Goal: Task Accomplishment & Management: Use online tool/utility

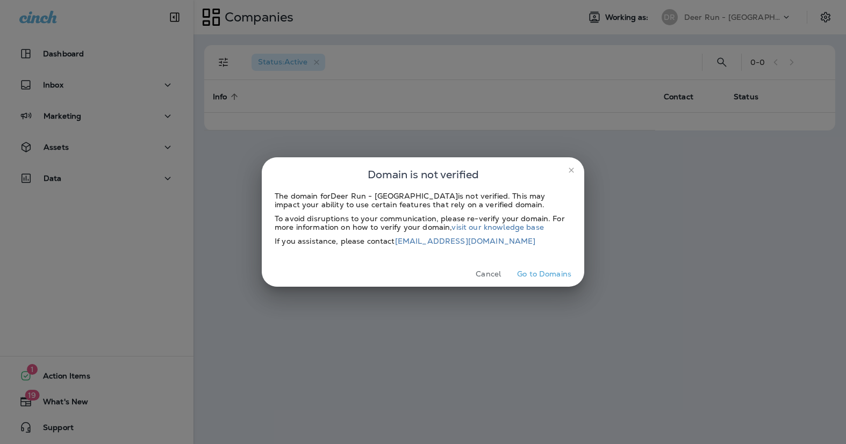
click at [567, 169] on icon "close" at bounding box center [571, 170] width 9 height 9
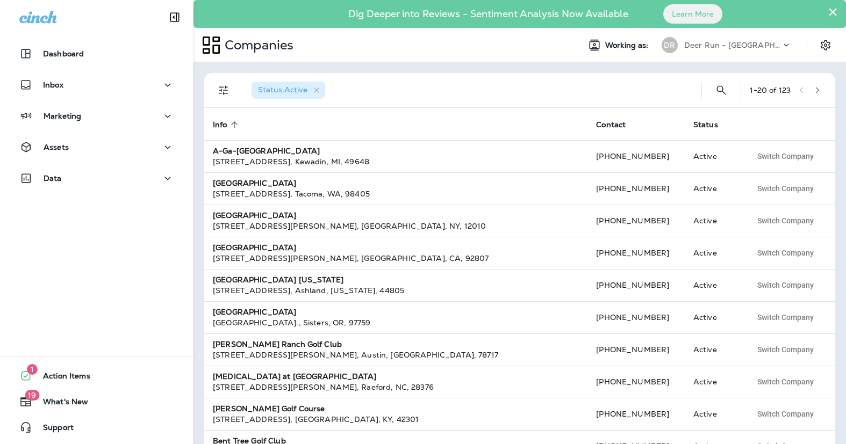
click at [705, 35] on div "DR Deer Run - MN" at bounding box center [726, 44] width 143 height 21
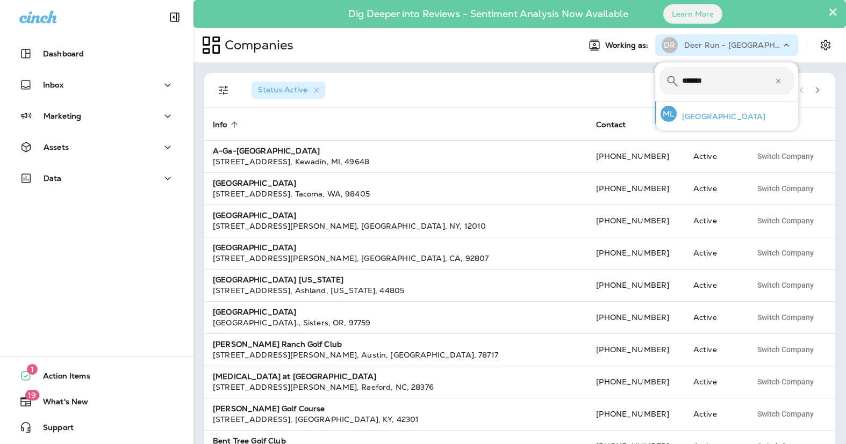
type input "*******"
click at [703, 107] on div "ML Muskego Lakes Country Club" at bounding box center [712, 114] width 113 height 25
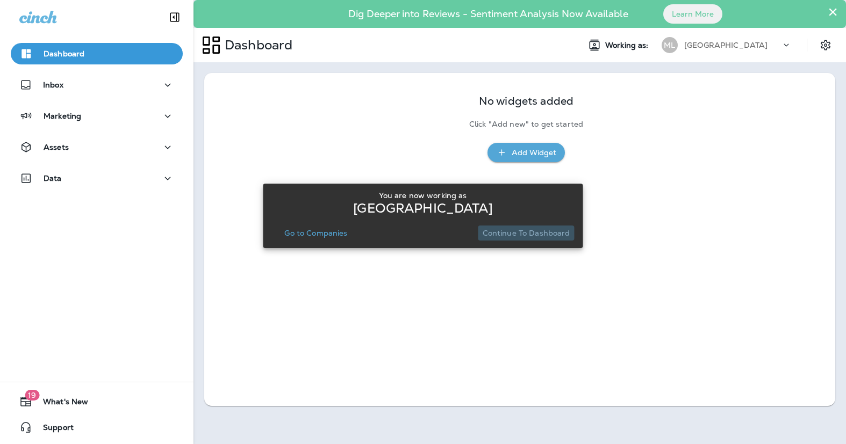
click at [556, 235] on p "Continue to Dashboard" at bounding box center [526, 233] width 88 height 9
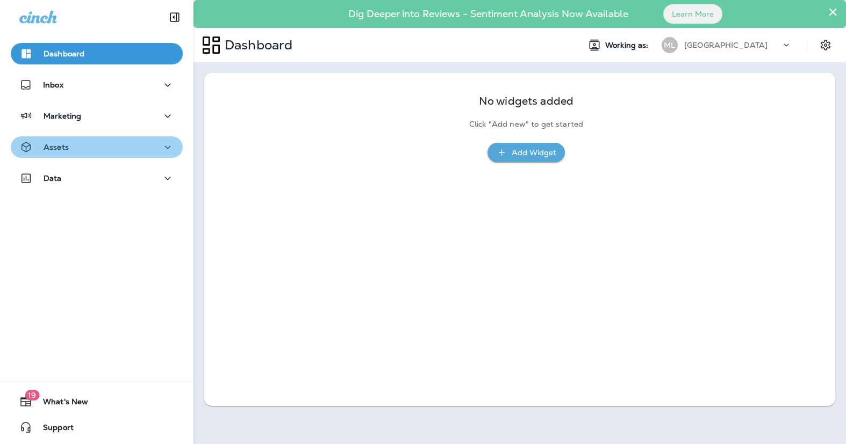
click at [113, 146] on div "Assets" at bounding box center [96, 147] width 155 height 13
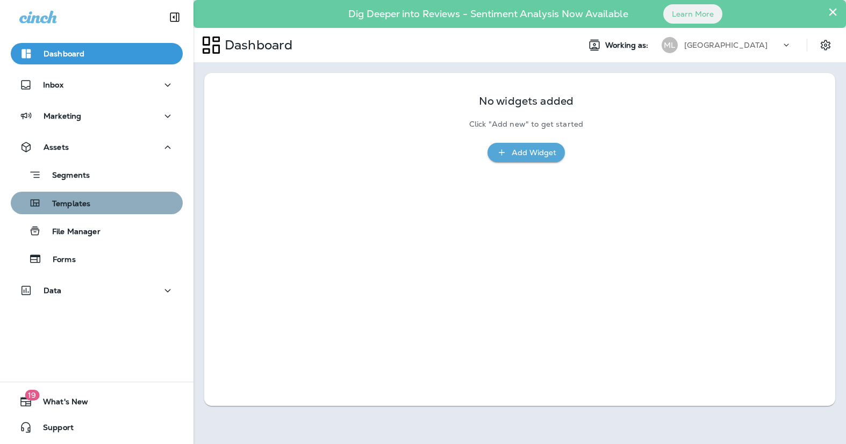
click at [83, 204] on p "Templates" at bounding box center [65, 204] width 49 height 10
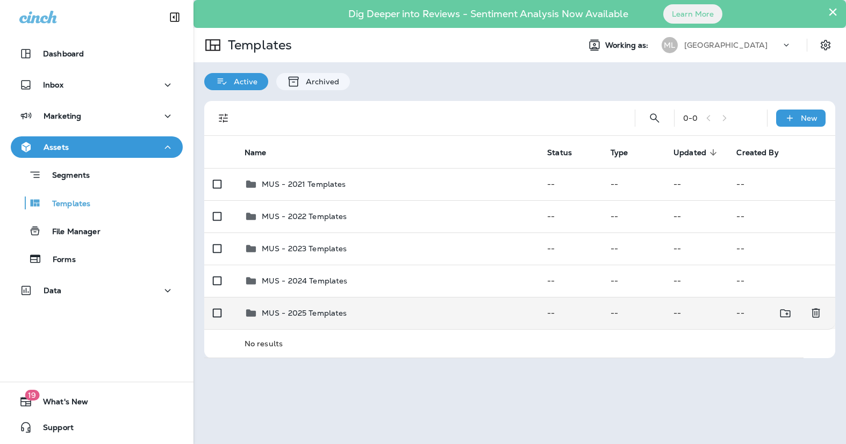
click at [312, 316] on p "MUS - 2025 Templates" at bounding box center [304, 313] width 85 height 9
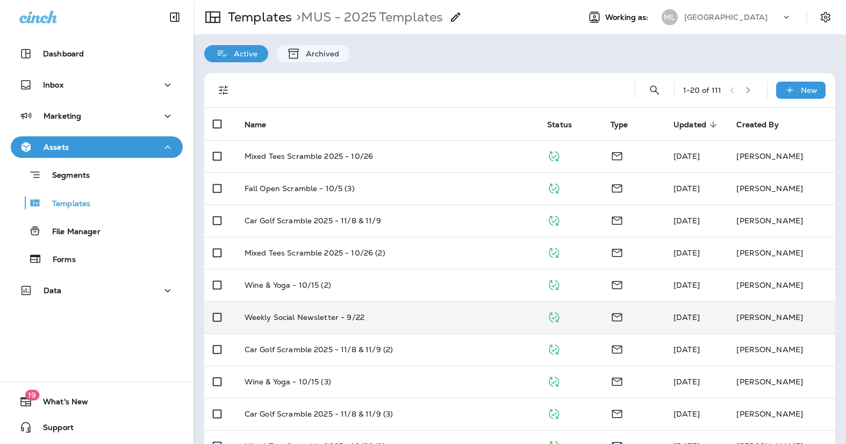
scroll to position [27, 0]
click at [682, 316] on icon "Duplicate" at bounding box center [680, 318] width 13 height 13
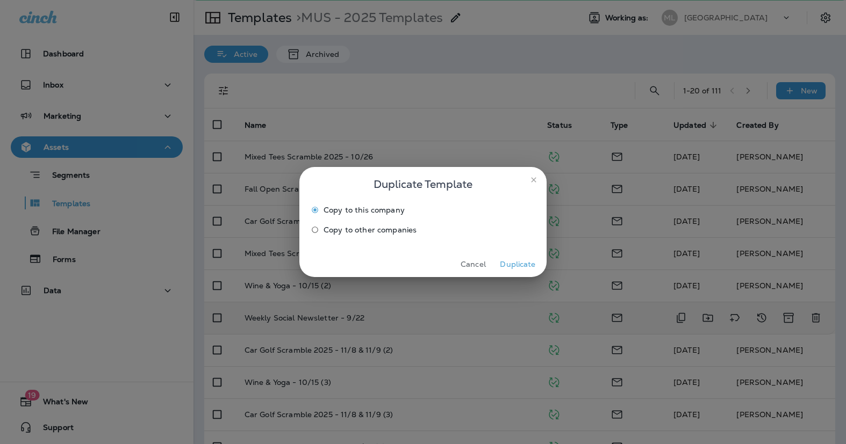
click at [515, 262] on button "Duplicate" at bounding box center [517, 264] width 40 height 17
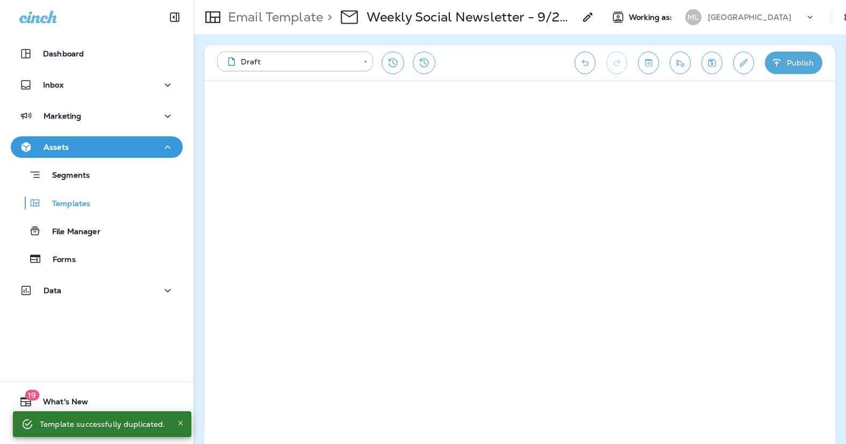
click at [586, 15] on icon at bounding box center [587, 17] width 13 height 13
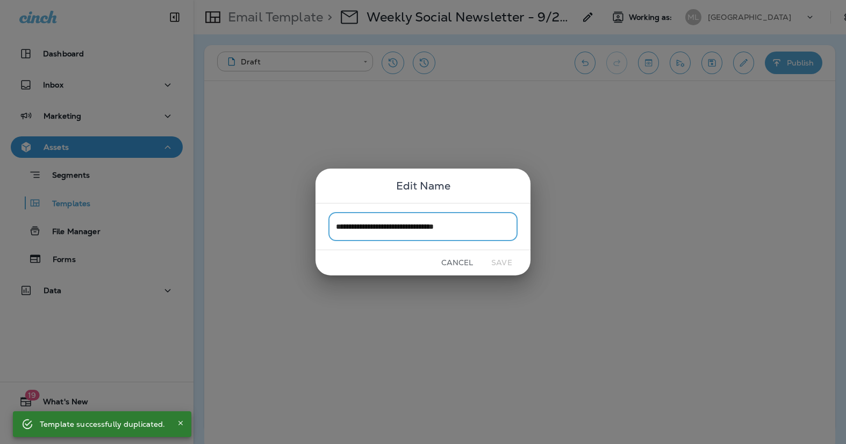
click at [443, 254] on div "Cancel Save" at bounding box center [422, 262] width 215 height 25
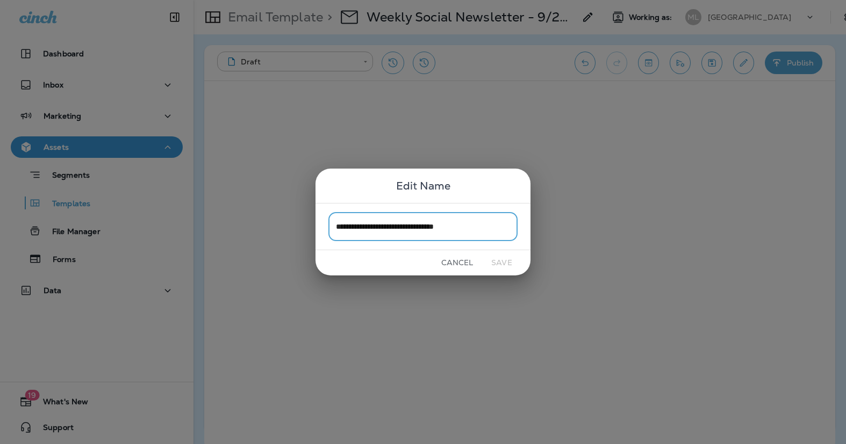
click at [449, 261] on button "Cancel" at bounding box center [457, 263] width 40 height 17
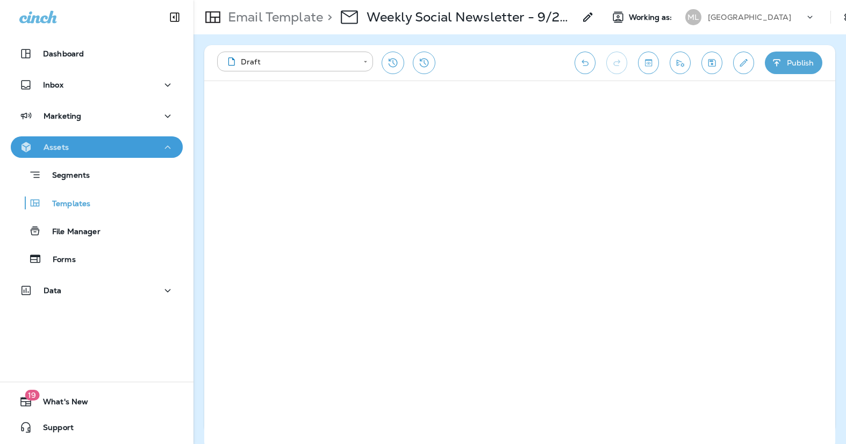
click at [108, 153] on div "Assets" at bounding box center [96, 147] width 155 height 13
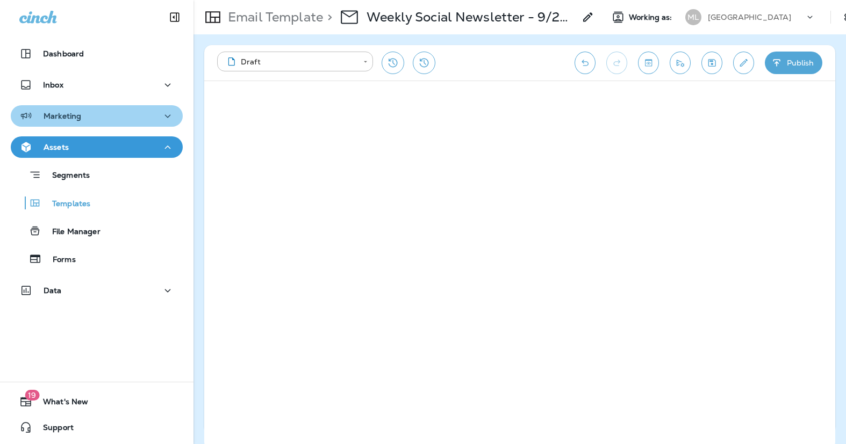
click at [91, 125] on button "Marketing" at bounding box center [97, 115] width 172 height 21
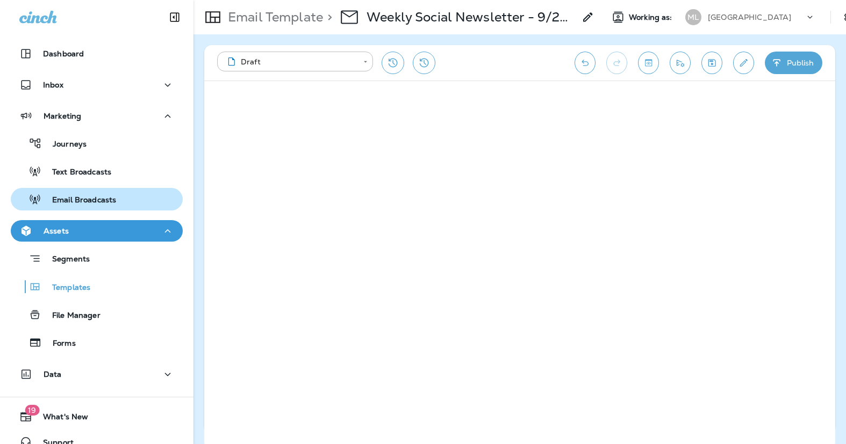
click at [84, 196] on p "Email Broadcasts" at bounding box center [78, 201] width 75 height 10
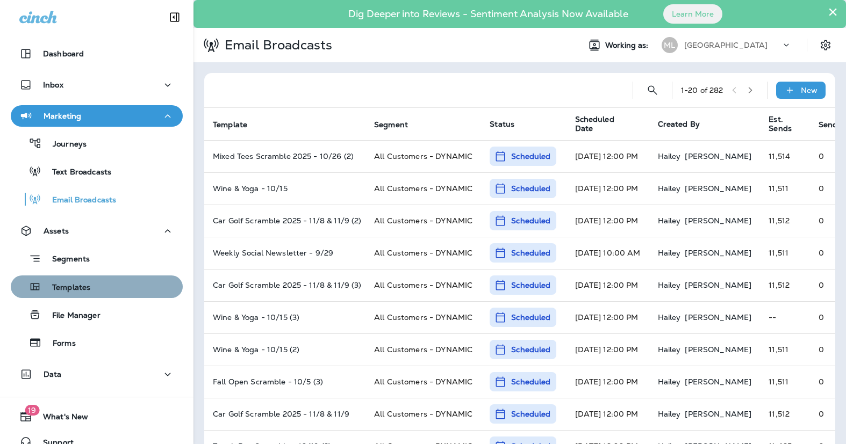
click at [85, 279] on div "Templates" at bounding box center [52, 287] width 75 height 16
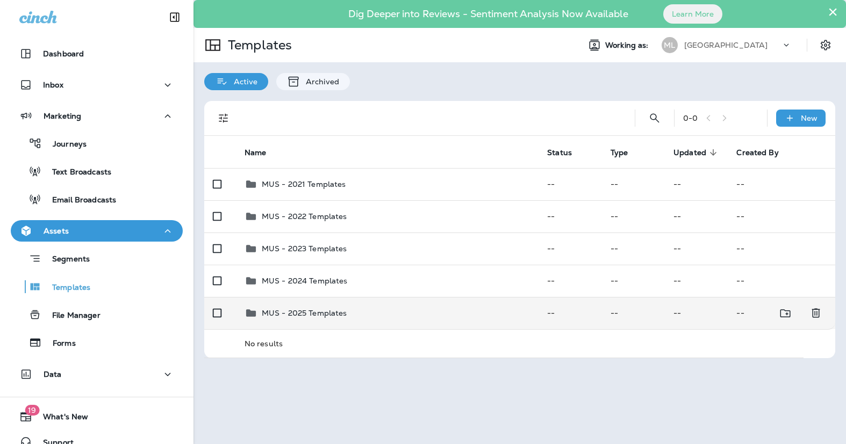
click at [315, 310] on p "MUS - 2025 Templates" at bounding box center [304, 313] width 85 height 9
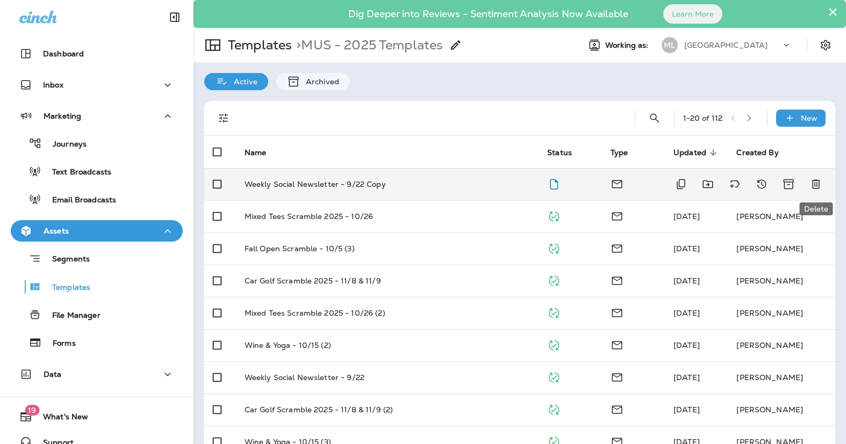
click at [814, 181] on icon "Delete" at bounding box center [815, 184] width 13 height 13
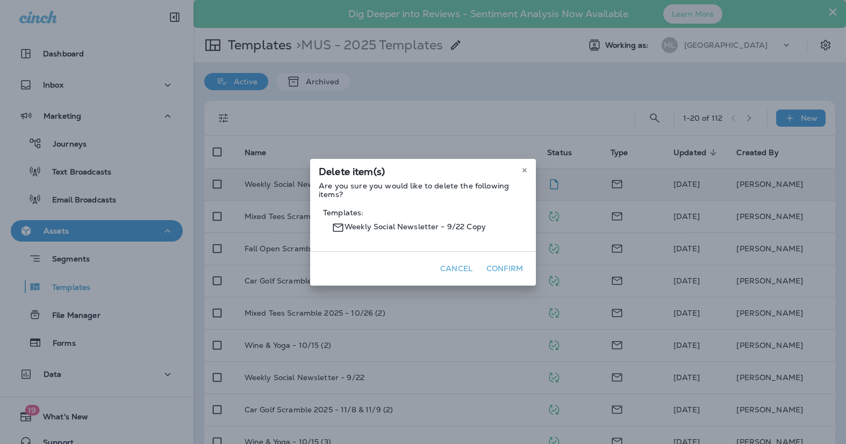
click at [501, 264] on button "Confirm" at bounding box center [504, 269] width 45 height 17
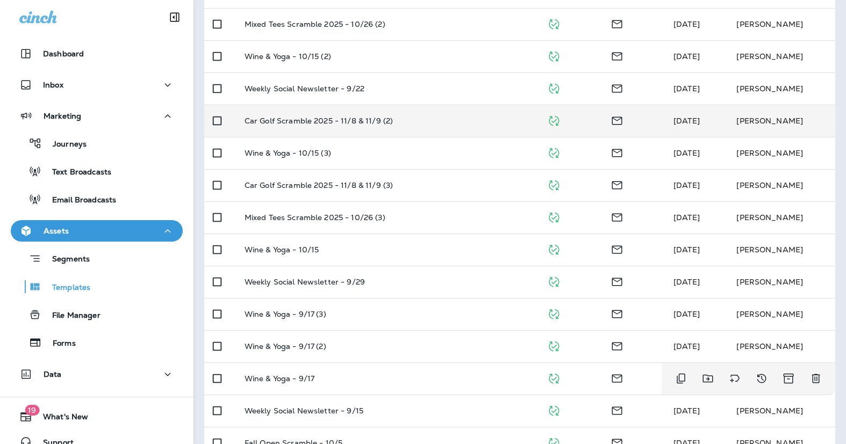
scroll to position [258, 0]
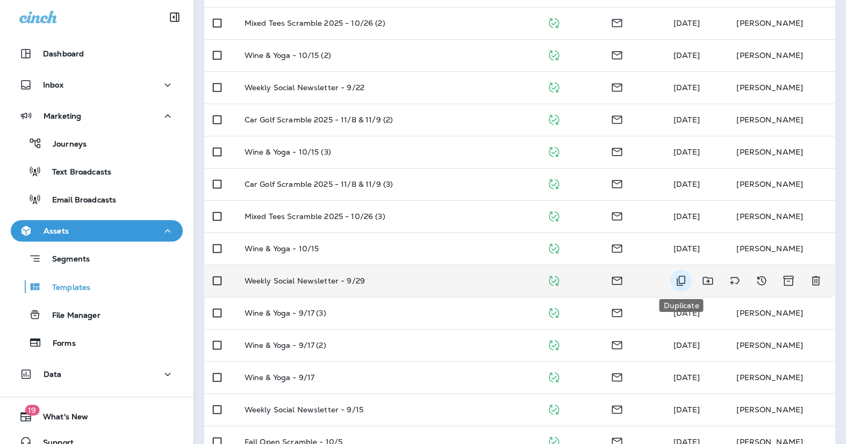
click at [677, 278] on icon "Duplicate" at bounding box center [680, 281] width 13 height 13
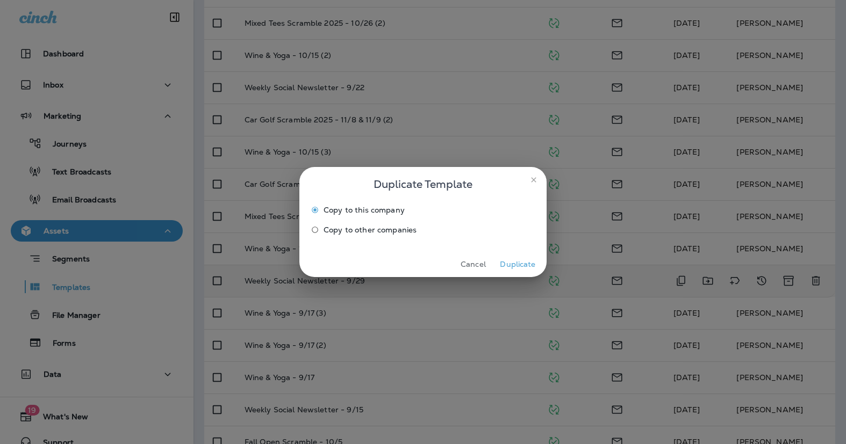
click at [511, 270] on button "Duplicate" at bounding box center [517, 264] width 40 height 17
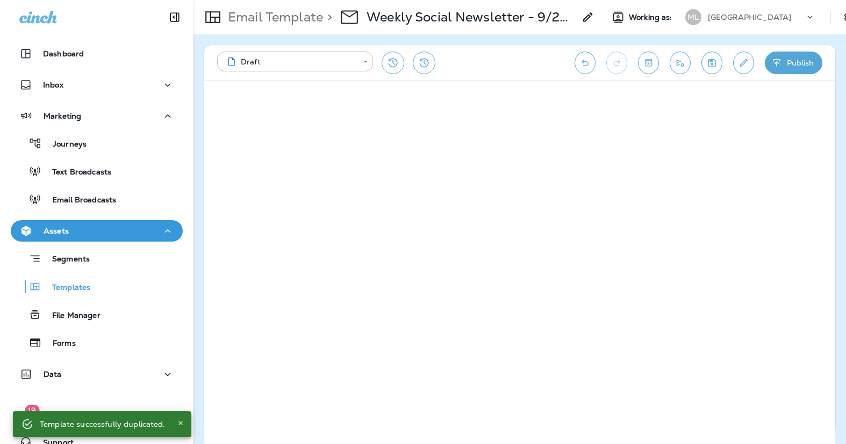
click at [586, 19] on icon at bounding box center [587, 17] width 13 height 13
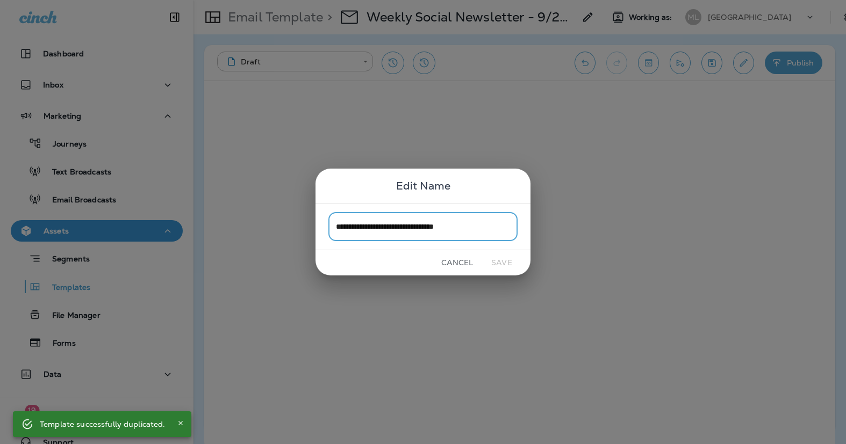
click at [486, 223] on input "**********" at bounding box center [422, 226] width 189 height 28
drag, startPoint x: 458, startPoint y: 229, endPoint x: 482, endPoint y: 233, distance: 24.5
click at [458, 230] on input "**********" at bounding box center [422, 226] width 189 height 28
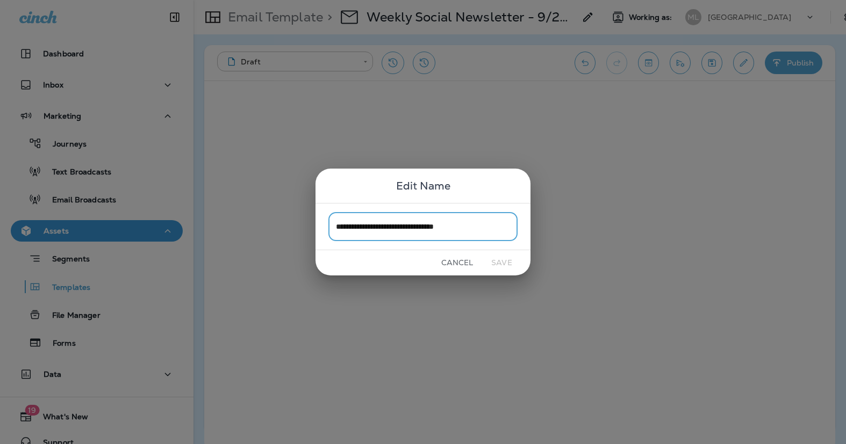
drag, startPoint x: 490, startPoint y: 233, endPoint x: 438, endPoint y: 229, distance: 51.8
click at [438, 229] on input "**********" at bounding box center [422, 226] width 189 height 28
type input "**********"
click at [496, 265] on button "Save" at bounding box center [501, 263] width 40 height 17
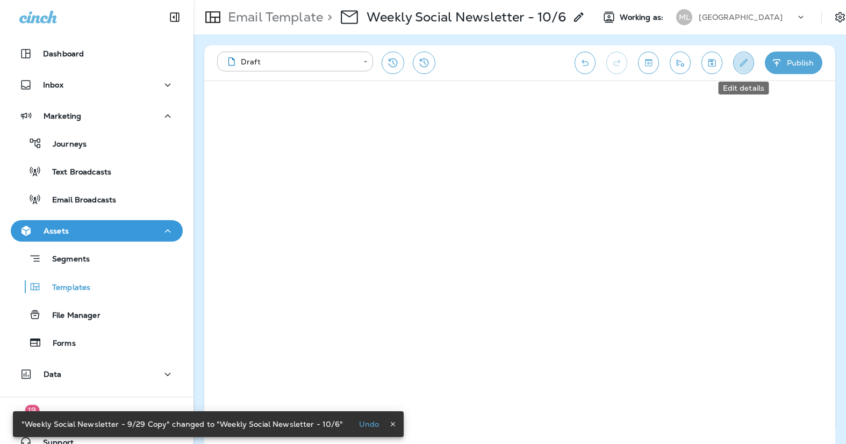
click at [734, 63] on button "Edit details" at bounding box center [743, 63] width 21 height 23
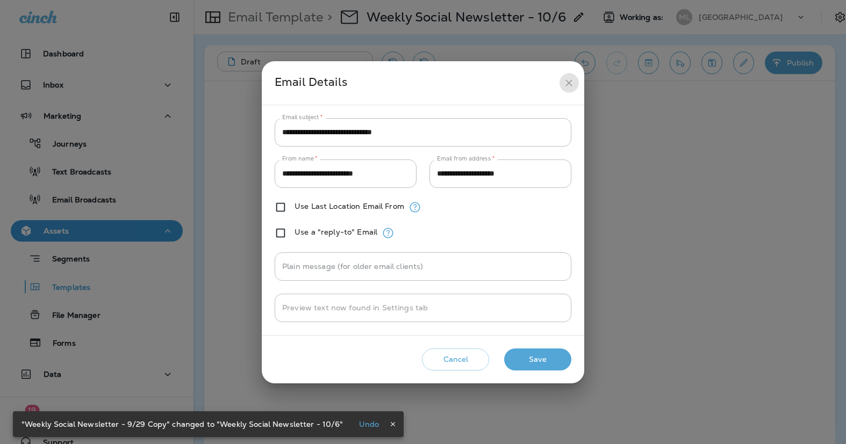
click at [568, 76] on button "close" at bounding box center [569, 83] width 20 height 20
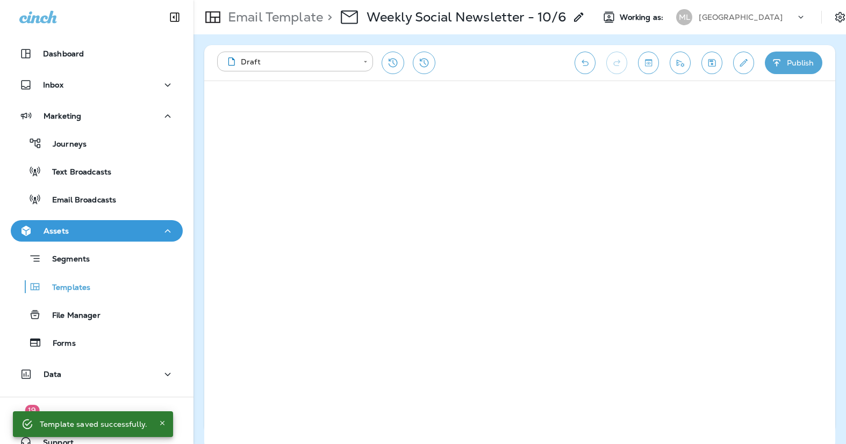
click at [714, 63] on icon "Save" at bounding box center [711, 62] width 11 height 11
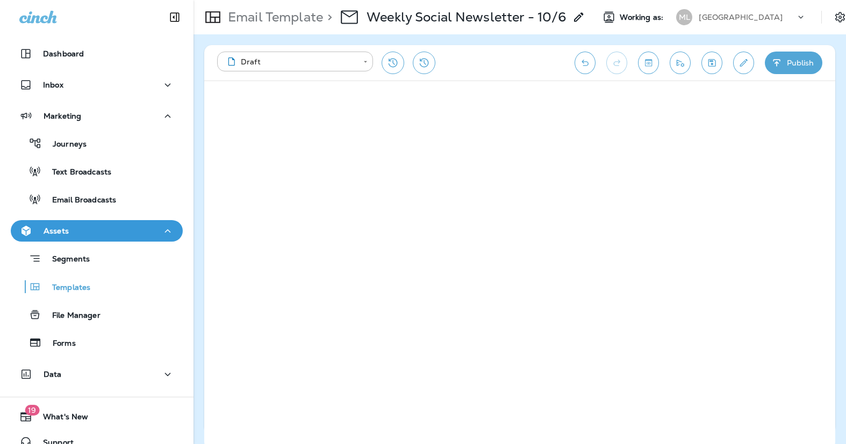
click at [713, 64] on icon "Save" at bounding box center [711, 62] width 11 height 11
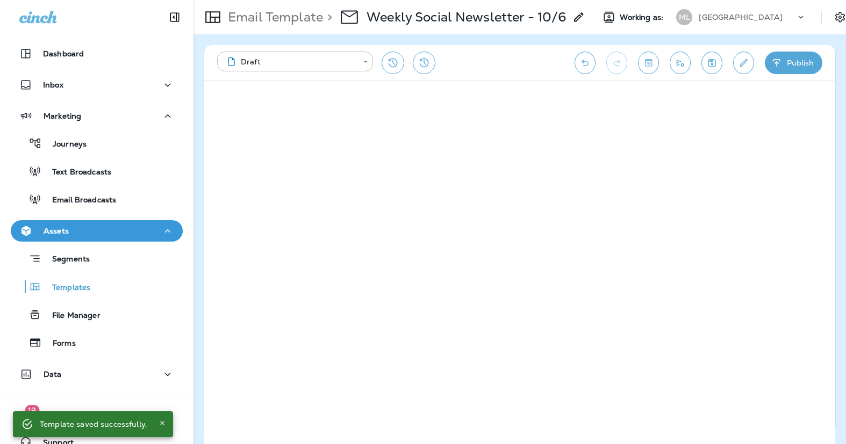
click at [712, 65] on icon "Save" at bounding box center [711, 62] width 11 height 11
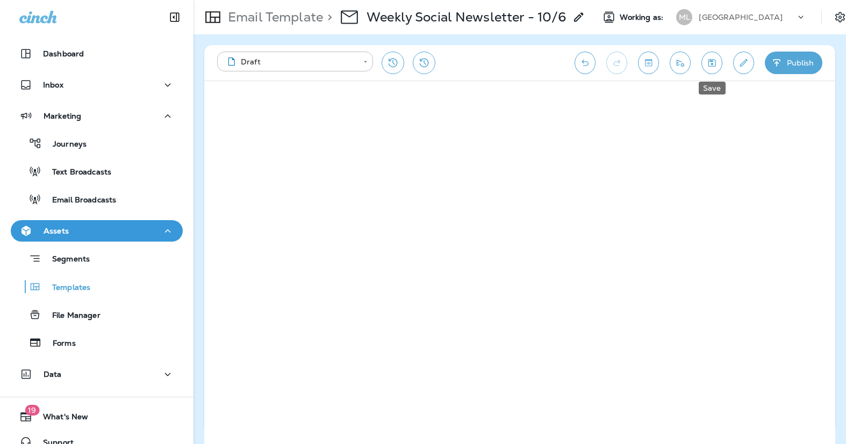
click at [705, 64] on button "Save" at bounding box center [711, 63] width 21 height 23
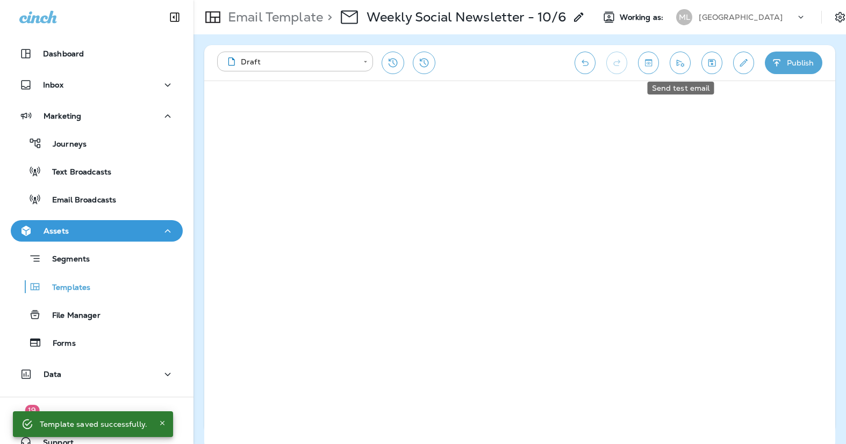
click at [680, 66] on icon "Send test email" at bounding box center [679, 62] width 11 height 11
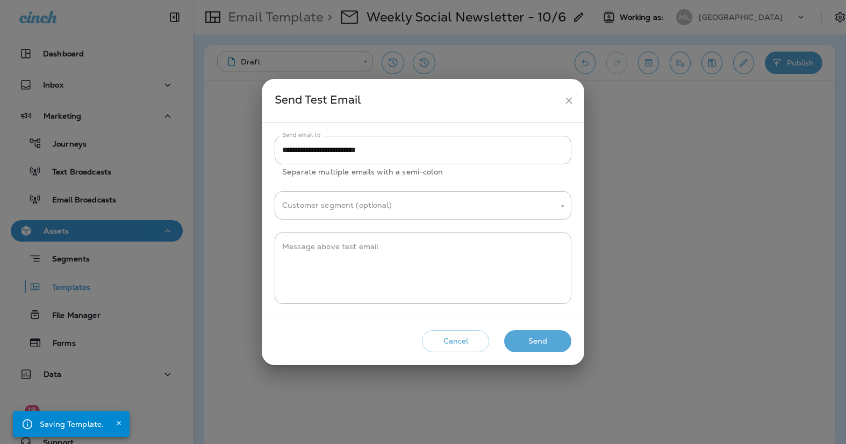
click at [532, 342] on button "Send" at bounding box center [537, 341] width 67 height 22
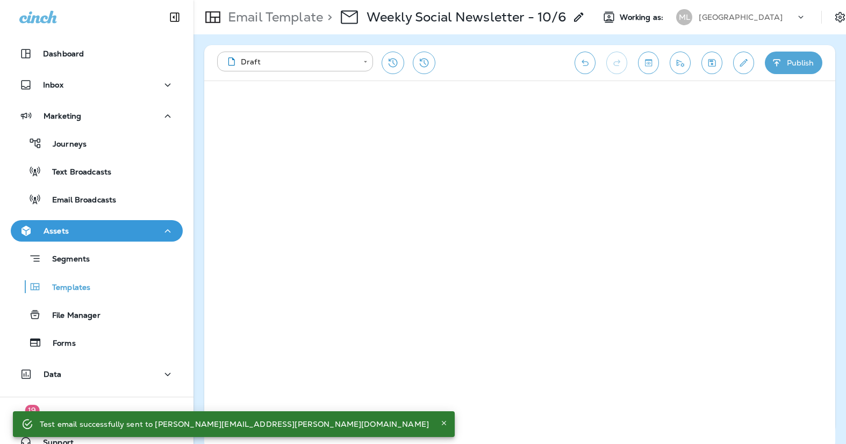
click at [675, 61] on icon "Send test email" at bounding box center [679, 62] width 11 height 11
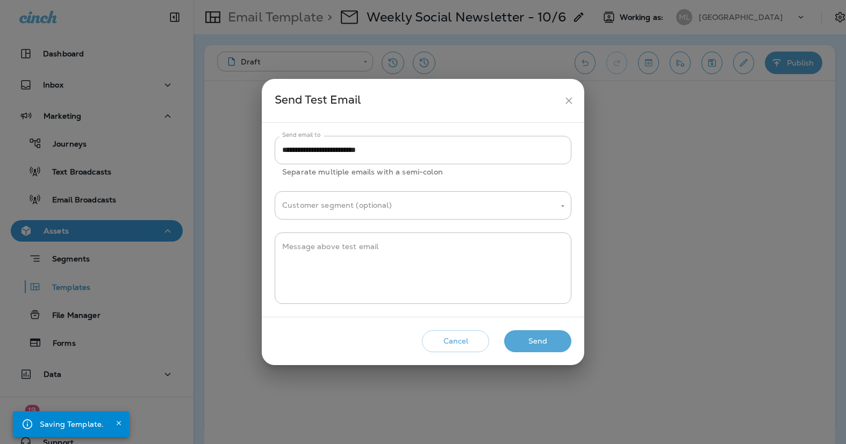
click at [552, 338] on button "Send" at bounding box center [537, 341] width 67 height 22
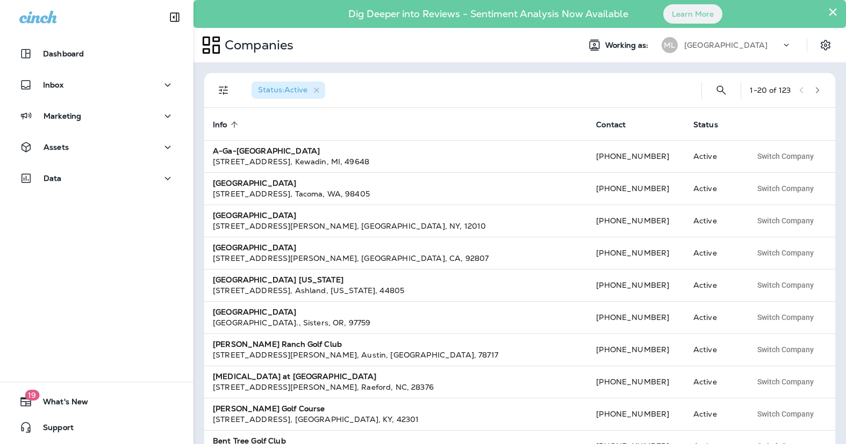
click at [744, 40] on div "[GEOGRAPHIC_DATA]" at bounding box center [732, 45] width 97 height 16
